Goal: Find specific page/section: Find specific page/section

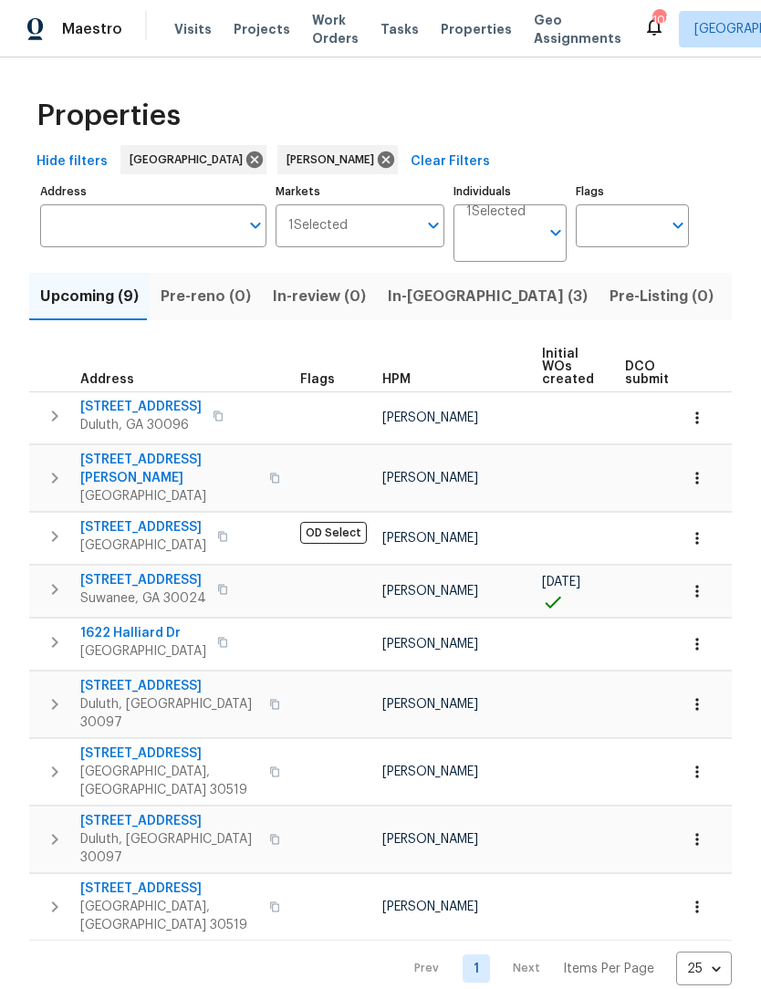
click at [78, 292] on span "Upcoming (9)" at bounding box center [89, 297] width 99 height 26
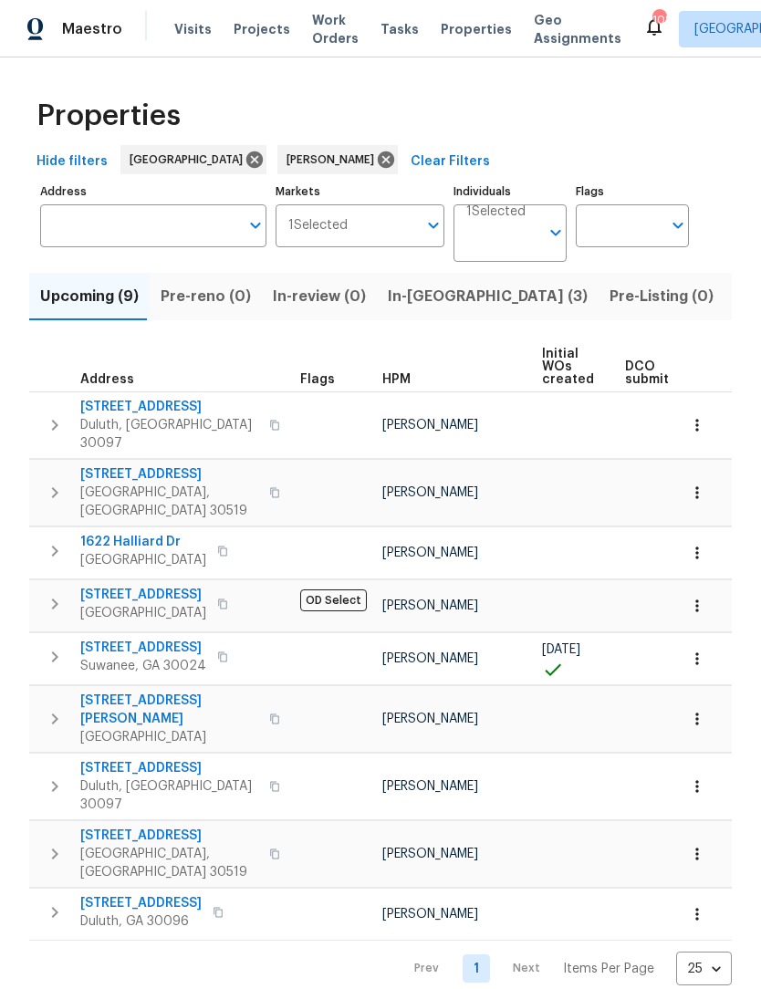
click at [706, 586] on button "button" at bounding box center [697, 606] width 40 height 40
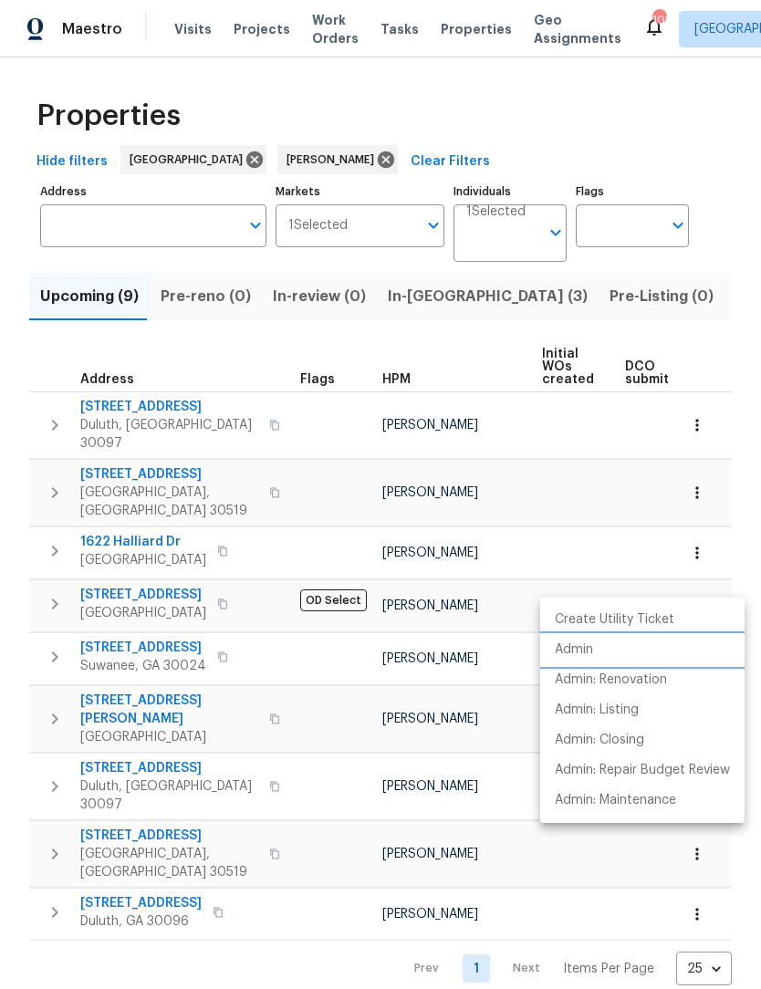
click at [601, 650] on li "Admin" at bounding box center [642, 650] width 204 height 30
click at [341, 912] on div at bounding box center [380, 494] width 761 height 989
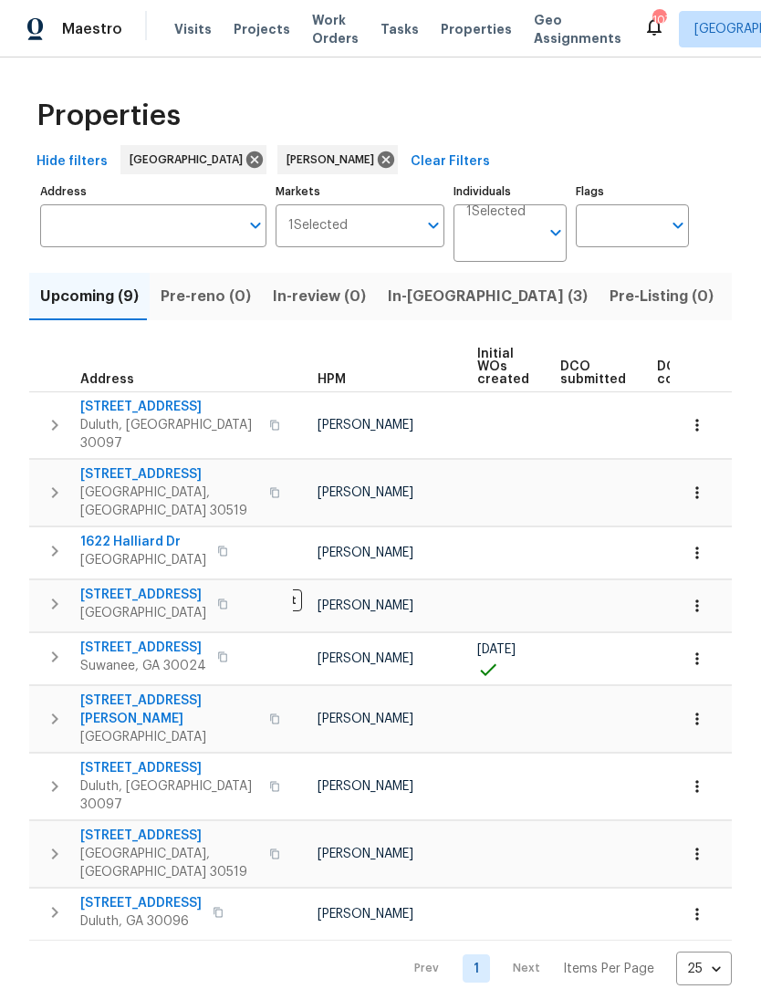
scroll to position [0, 41]
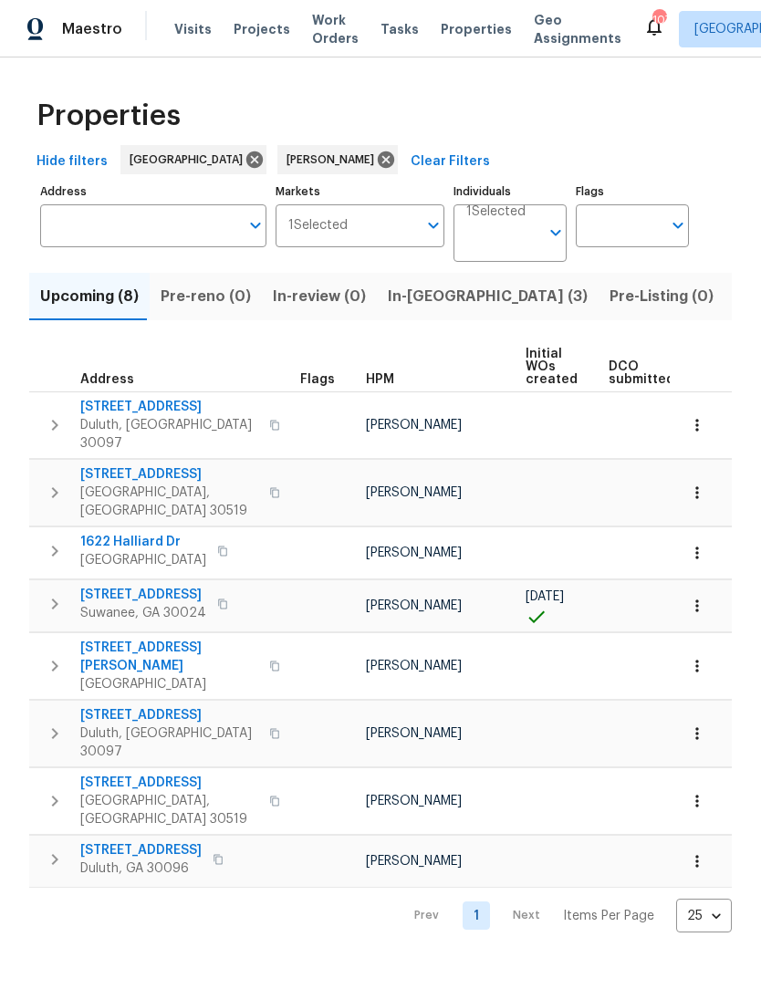
click at [122, 639] on span "[STREET_ADDRESS][PERSON_NAME]" at bounding box center [169, 657] width 178 height 36
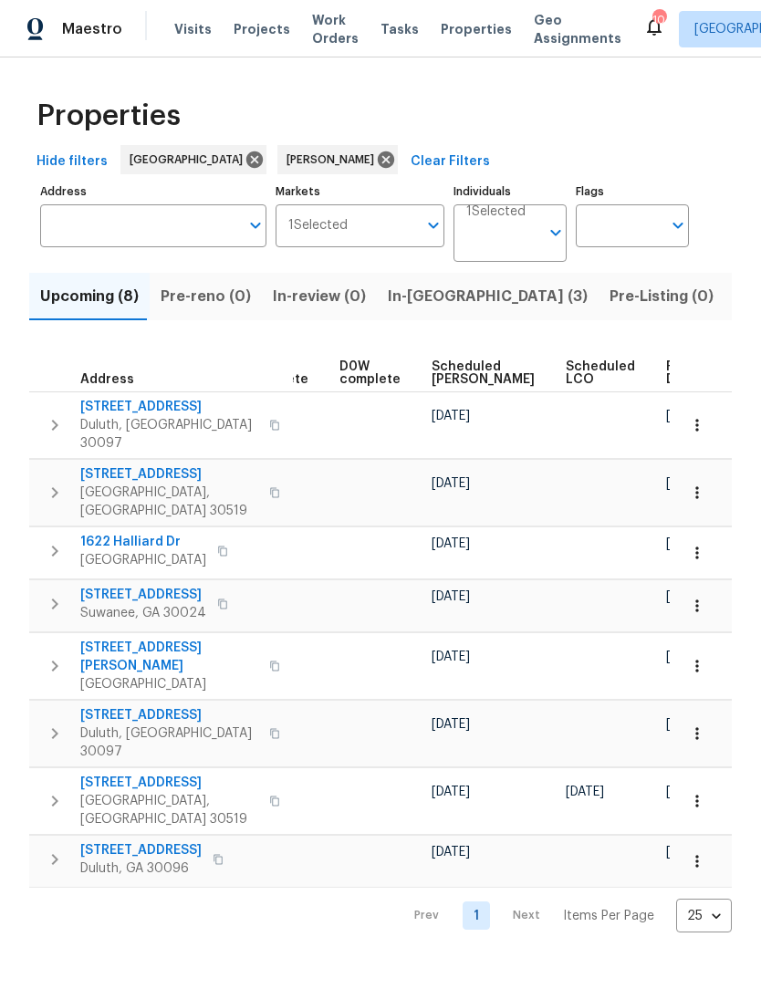
scroll to position [0, 457]
click at [697, 657] on icon "button" at bounding box center [697, 666] width 18 height 18
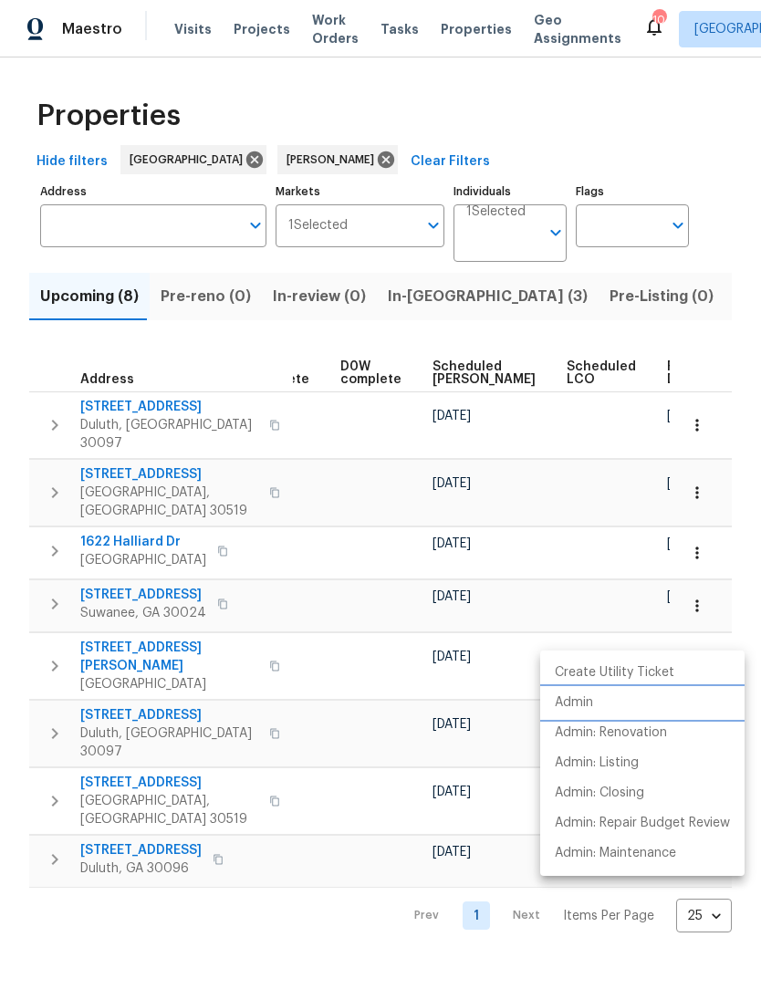
click at [597, 705] on li "Admin" at bounding box center [642, 703] width 204 height 30
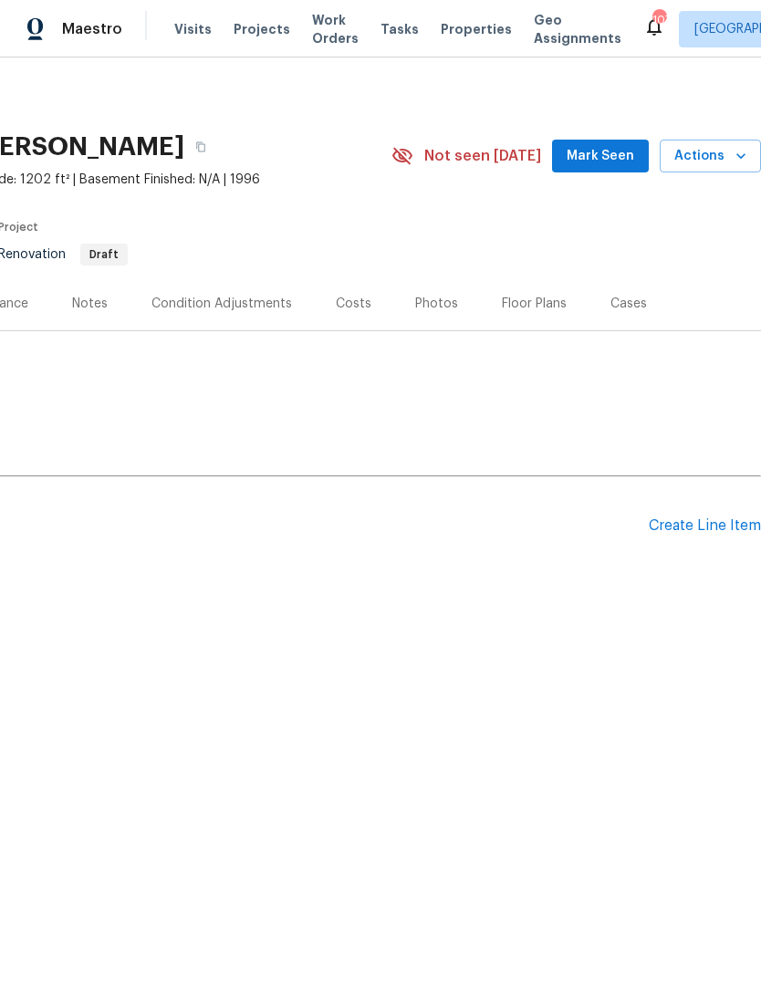
scroll to position [0, 270]
click at [616, 162] on span "Mark Seen" at bounding box center [601, 156] width 68 height 23
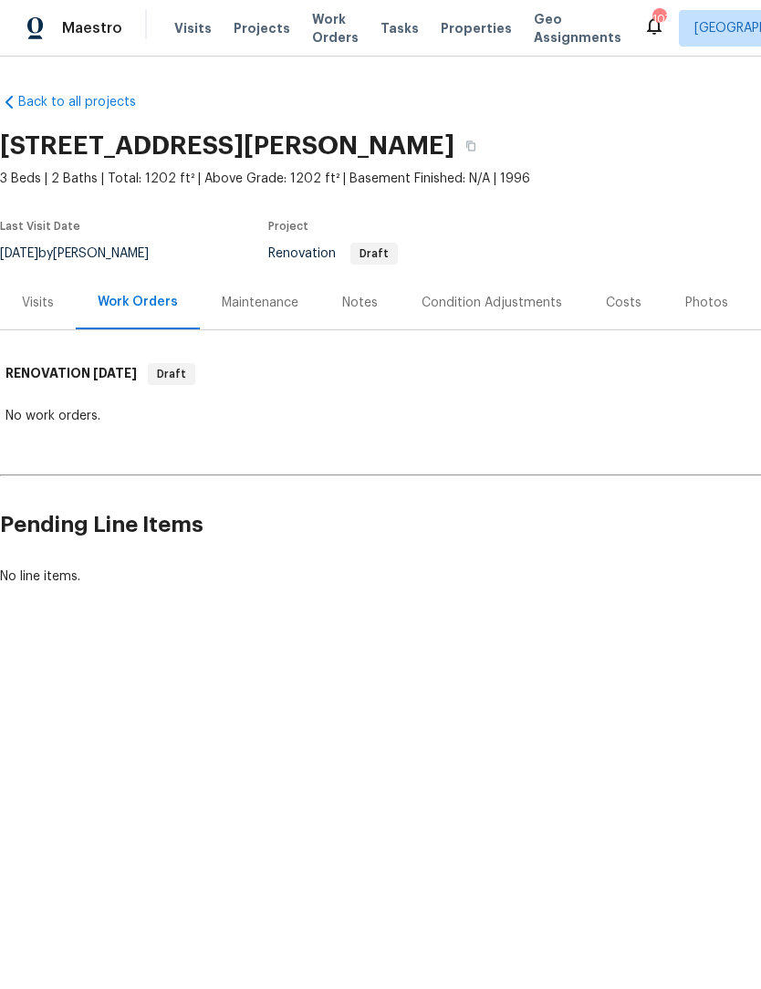
scroll to position [0, 0]
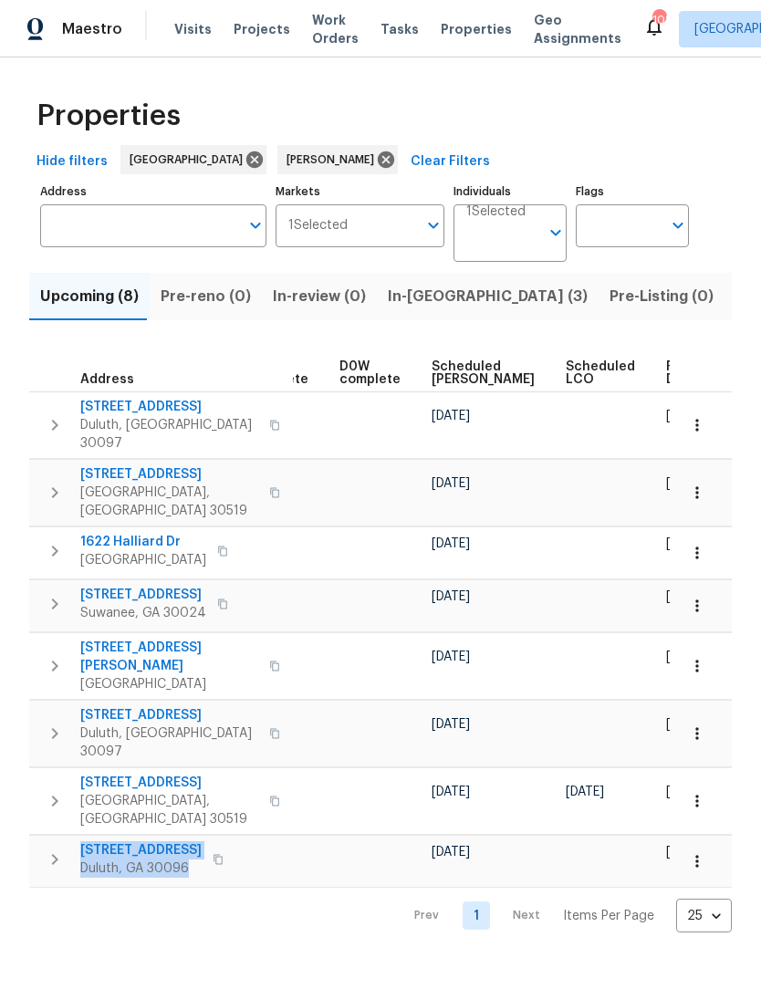
scroll to position [0, 457]
click at [419, 290] on span "In-reno (3)" at bounding box center [488, 297] width 200 height 26
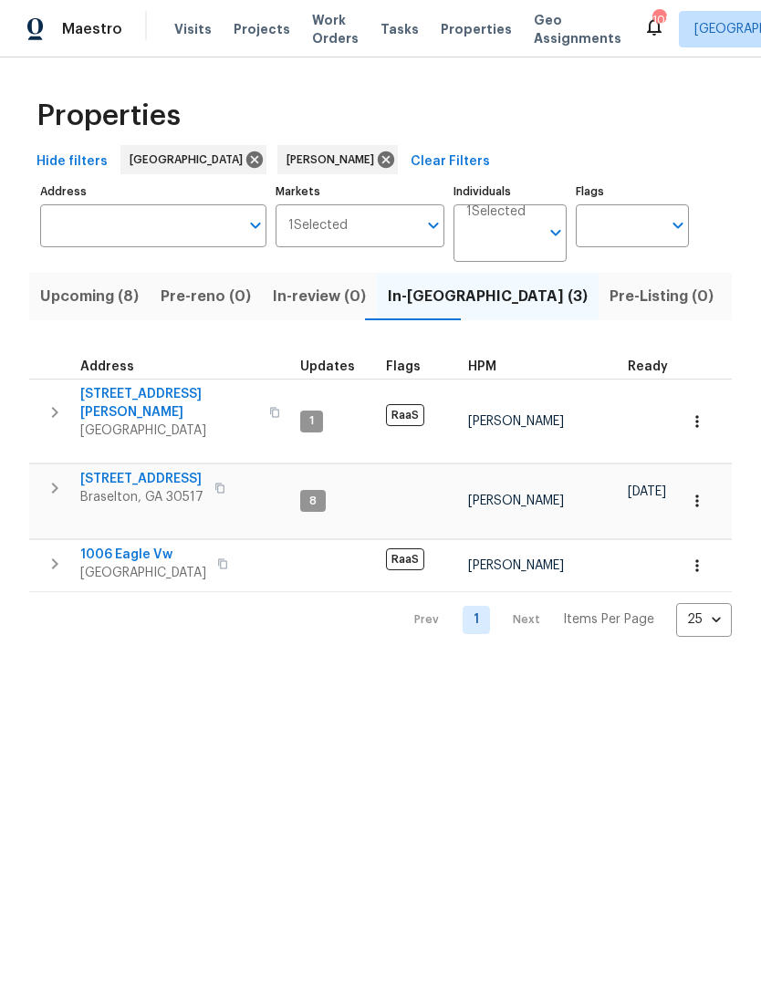
click at [260, 592] on div "Prev 1 Next Items Per Page 25 25 ​" at bounding box center [380, 614] width 702 height 45
click at [148, 393] on span "5028 Nichols Dr" at bounding box center [169, 403] width 178 height 36
click at [152, 546] on span "1006 Eagle Vw" at bounding box center [143, 555] width 126 height 18
